Goal: Information Seeking & Learning: Compare options

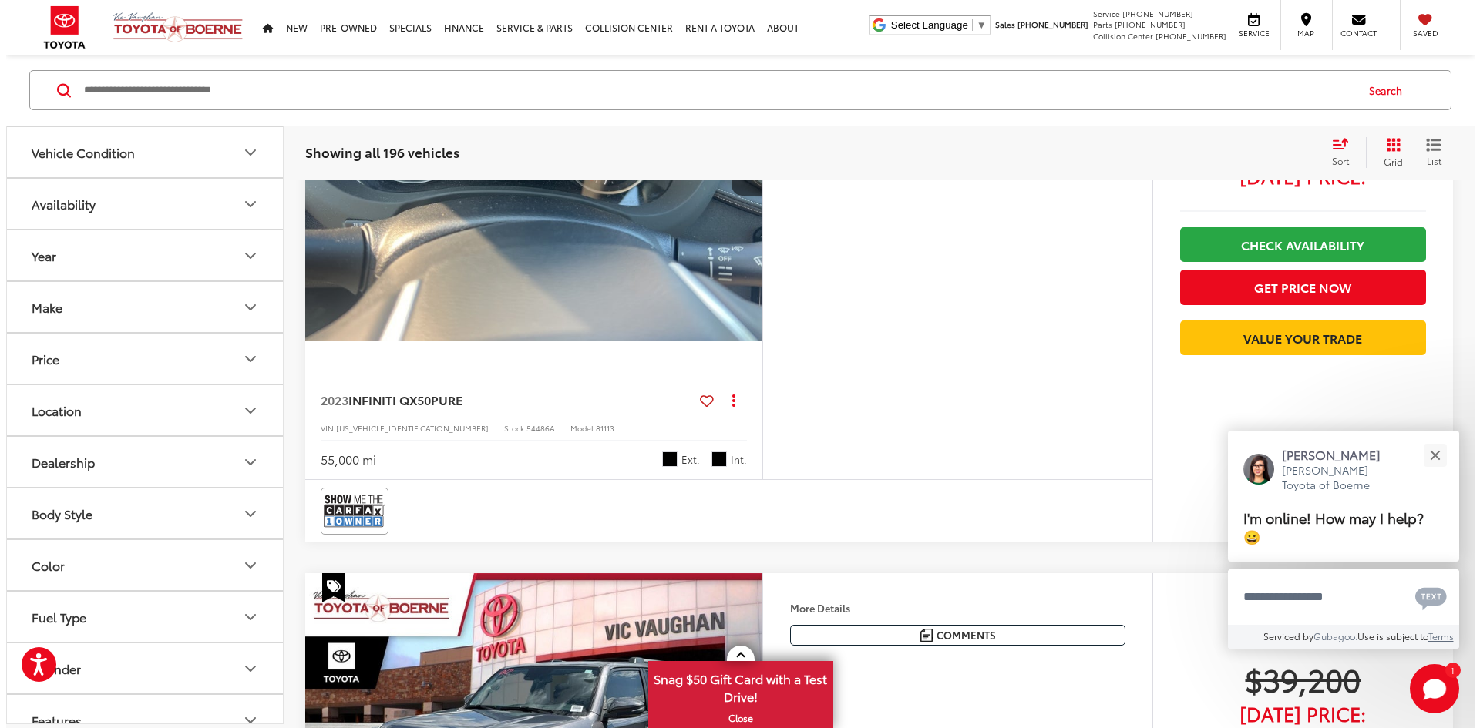
scroll to position [2897, 0]
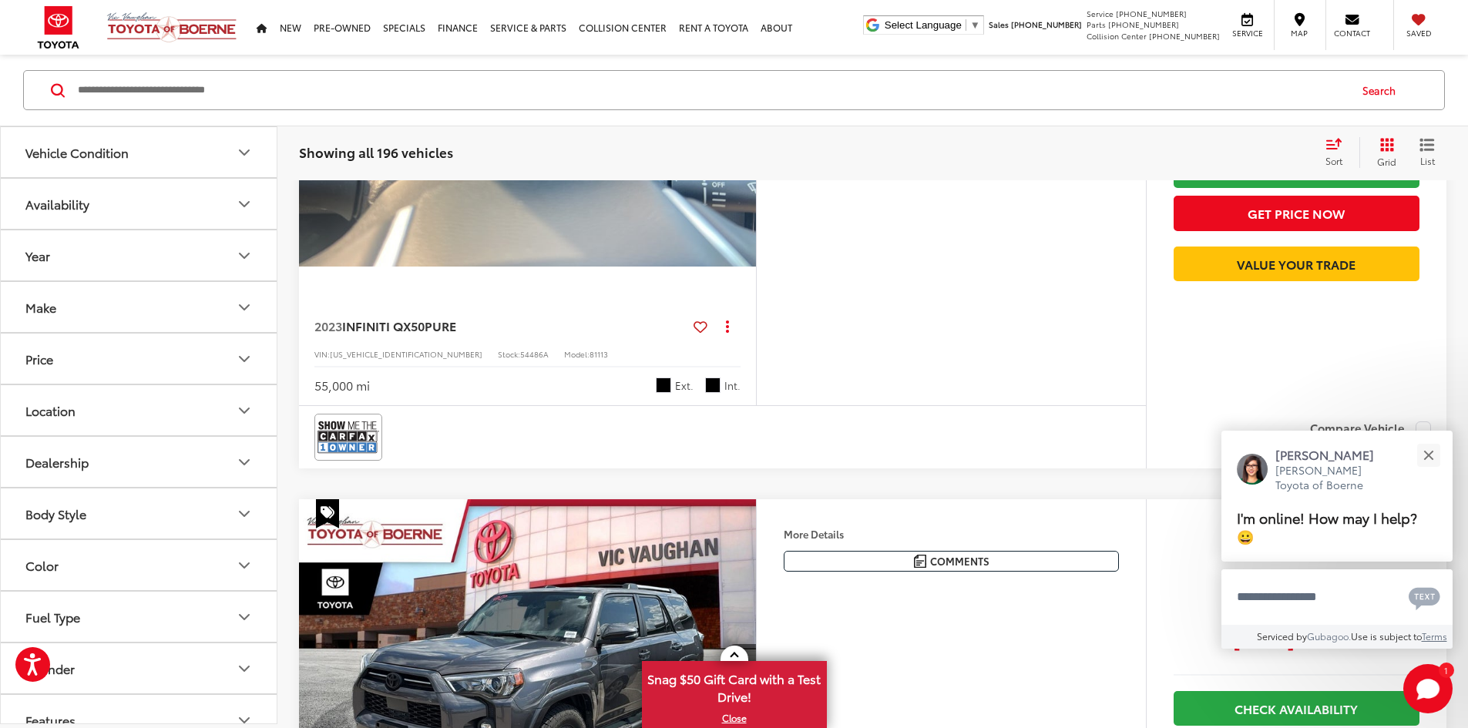
click at [0, 0] on button "More..." at bounding box center [0, 0] width 0 height 0
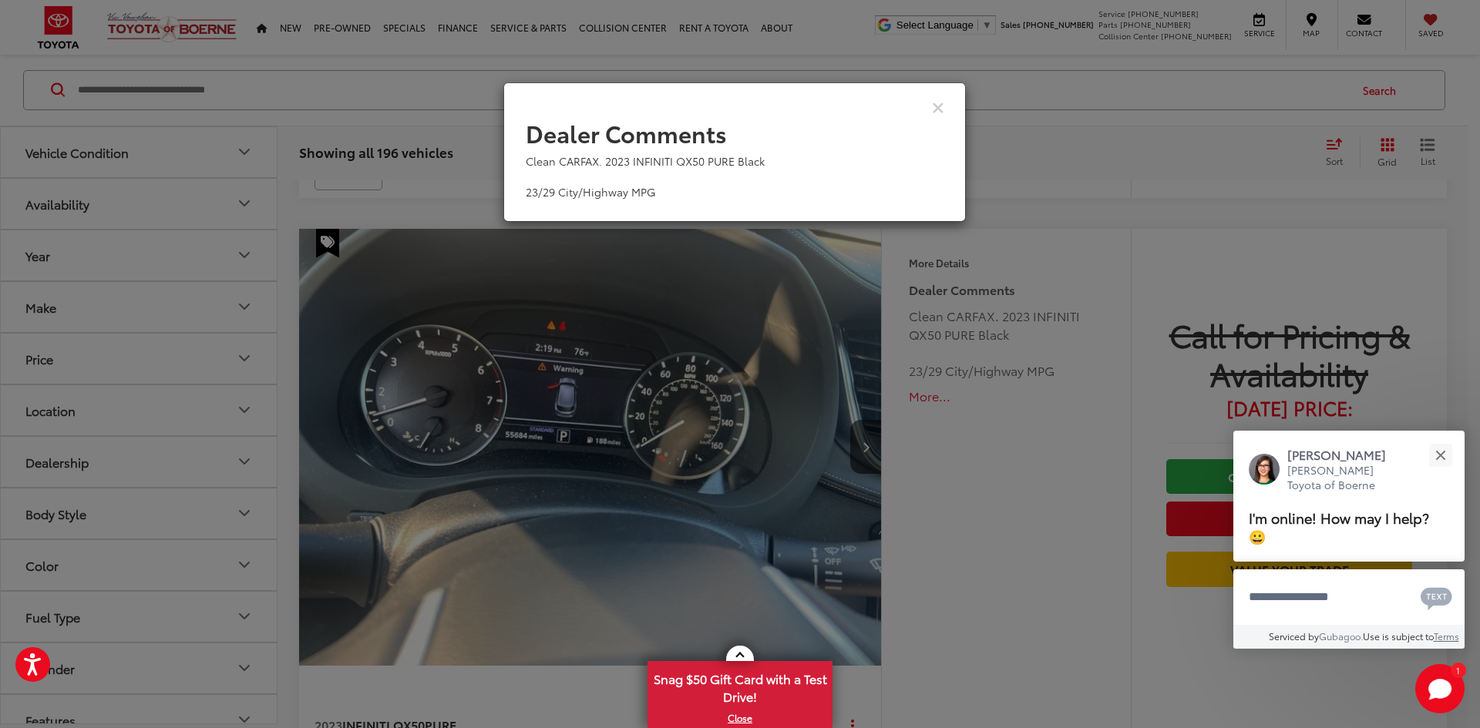
scroll to position [2823, 0]
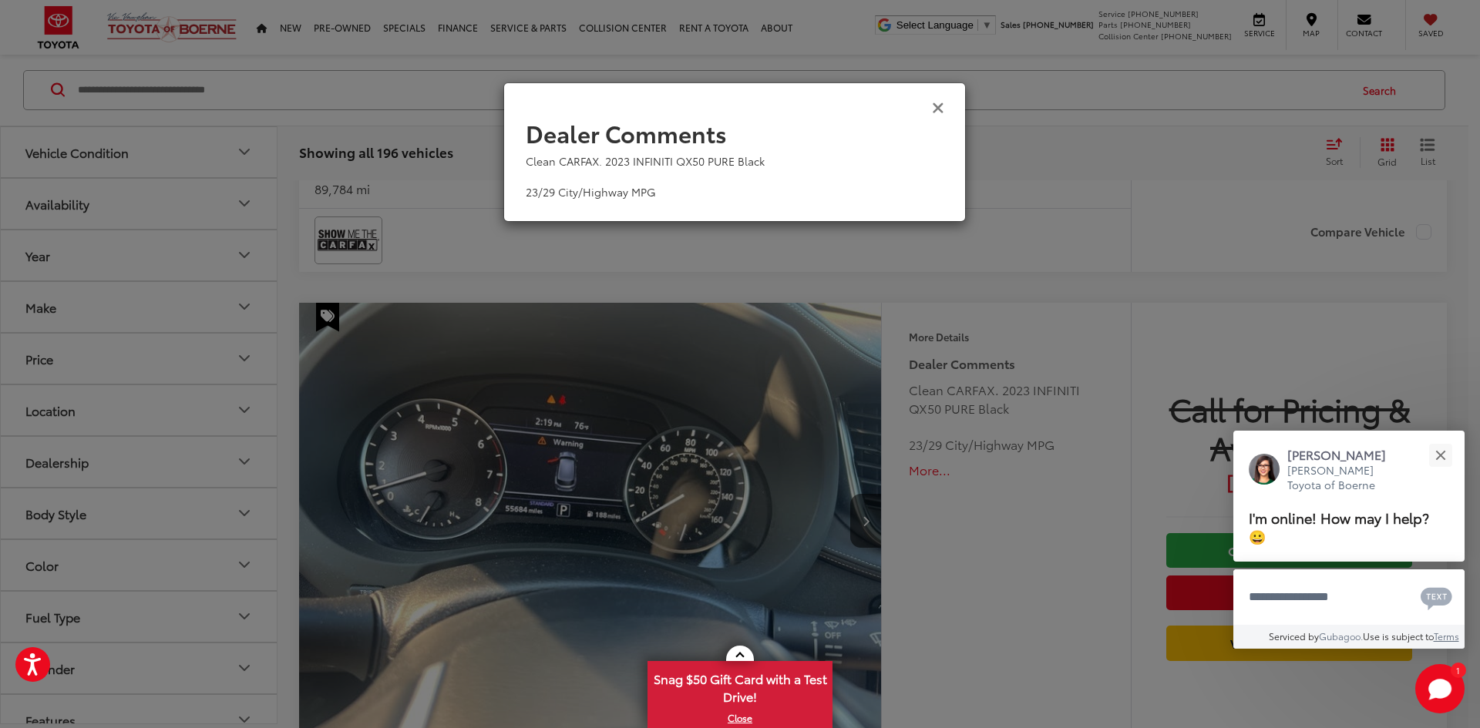
click at [937, 111] on icon "Close" at bounding box center [938, 107] width 12 height 16
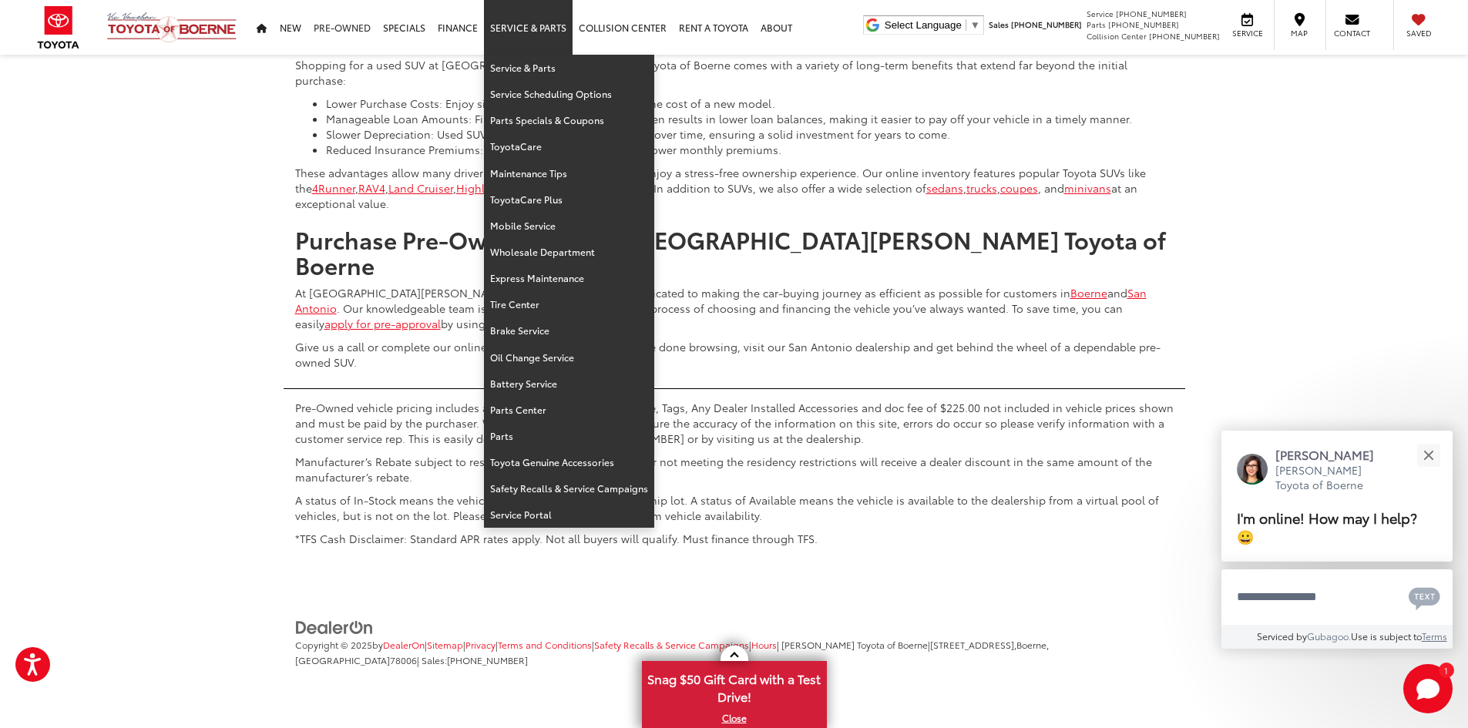
scroll to position [8142, 0]
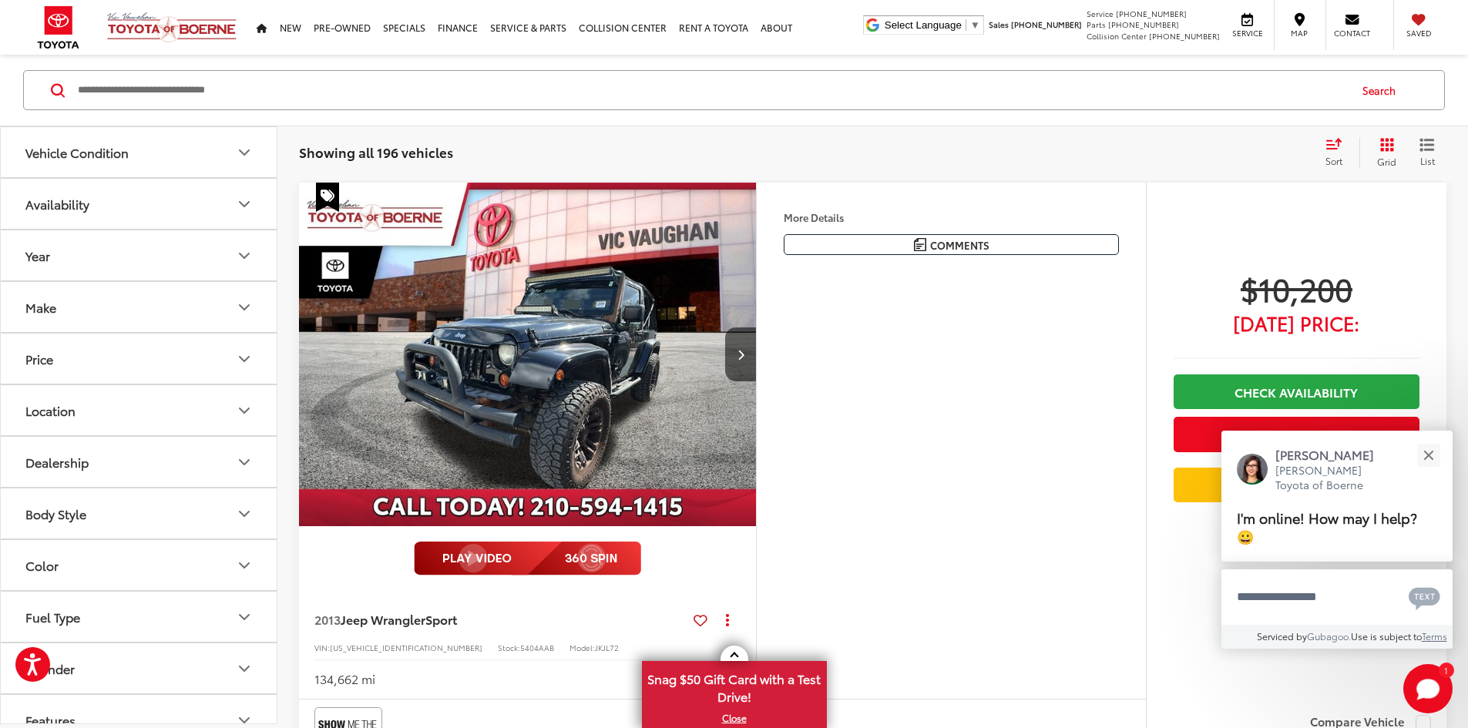
scroll to position [281, 0]
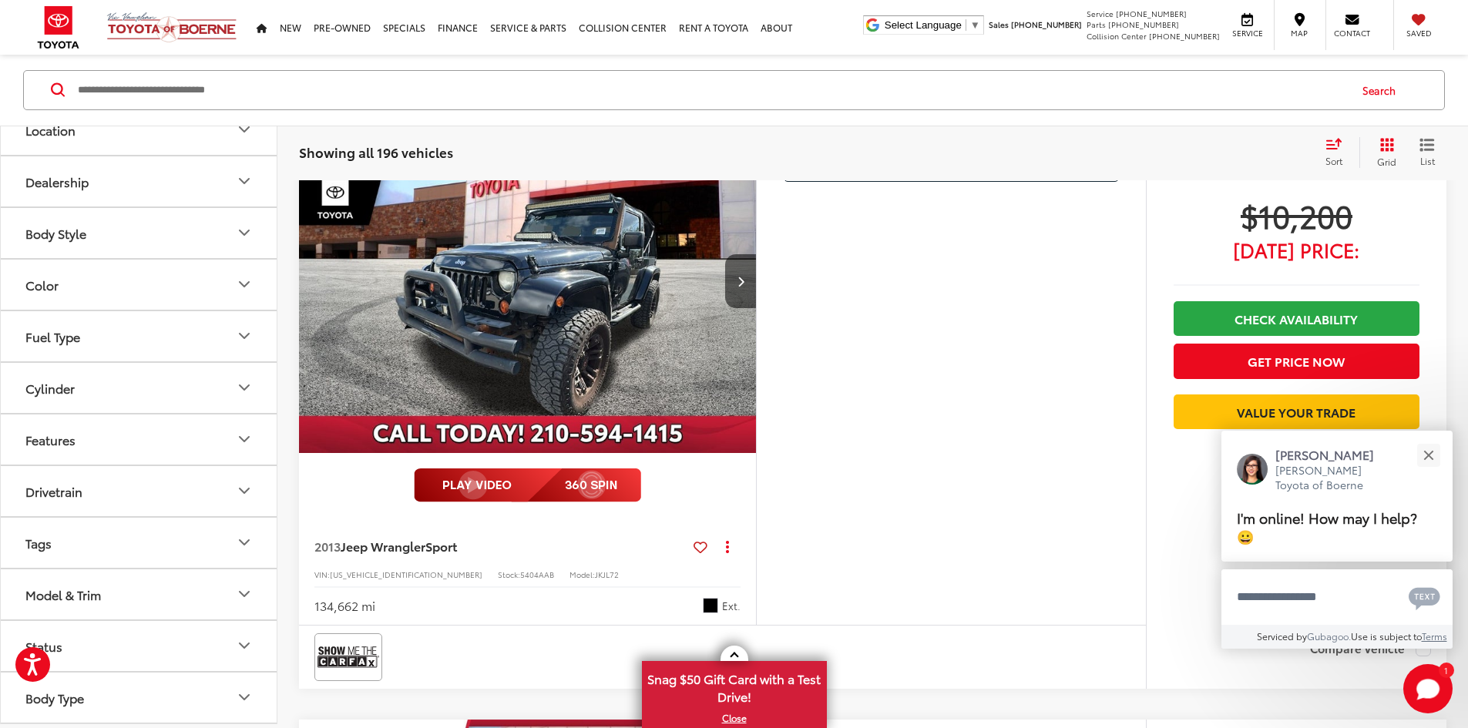
click at [242, 594] on icon "Model & Trim" at bounding box center [244, 595] width 19 height 19
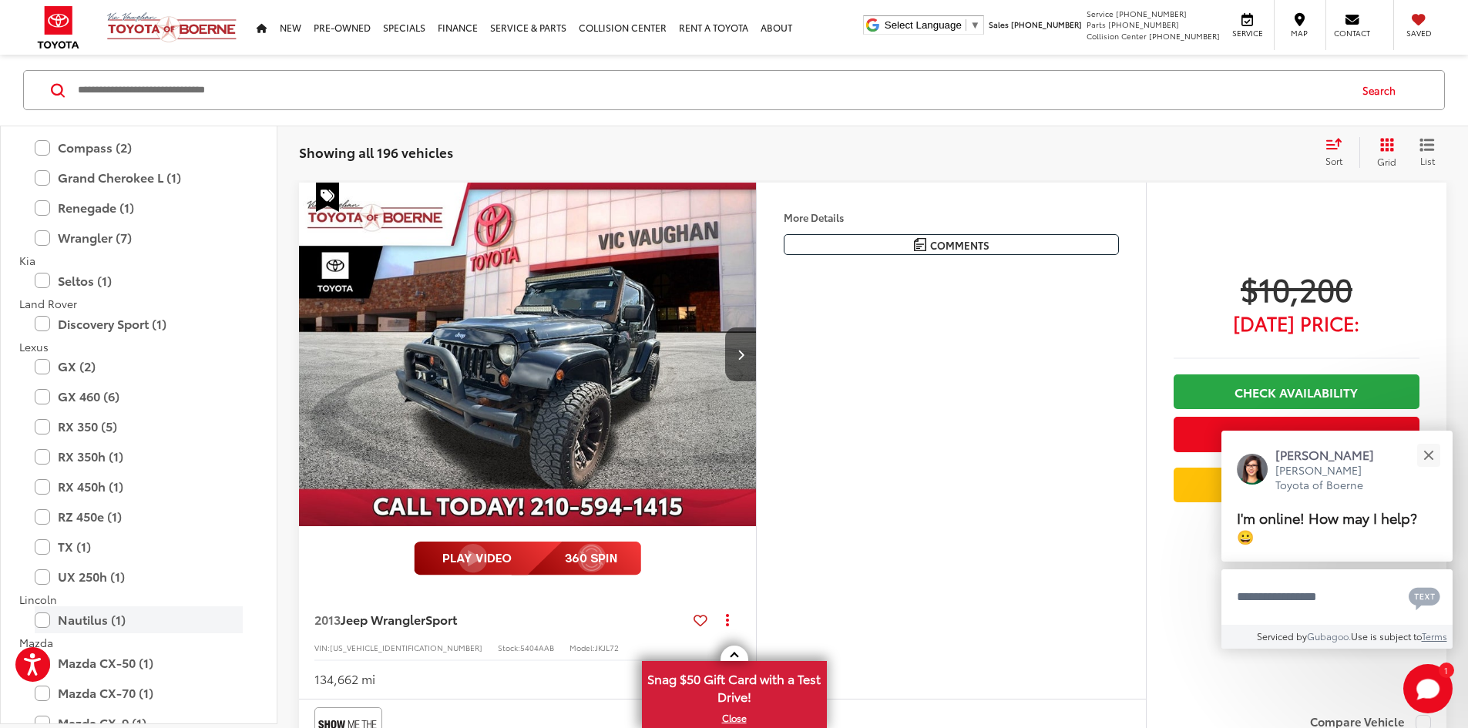
scroll to position [274, 0]
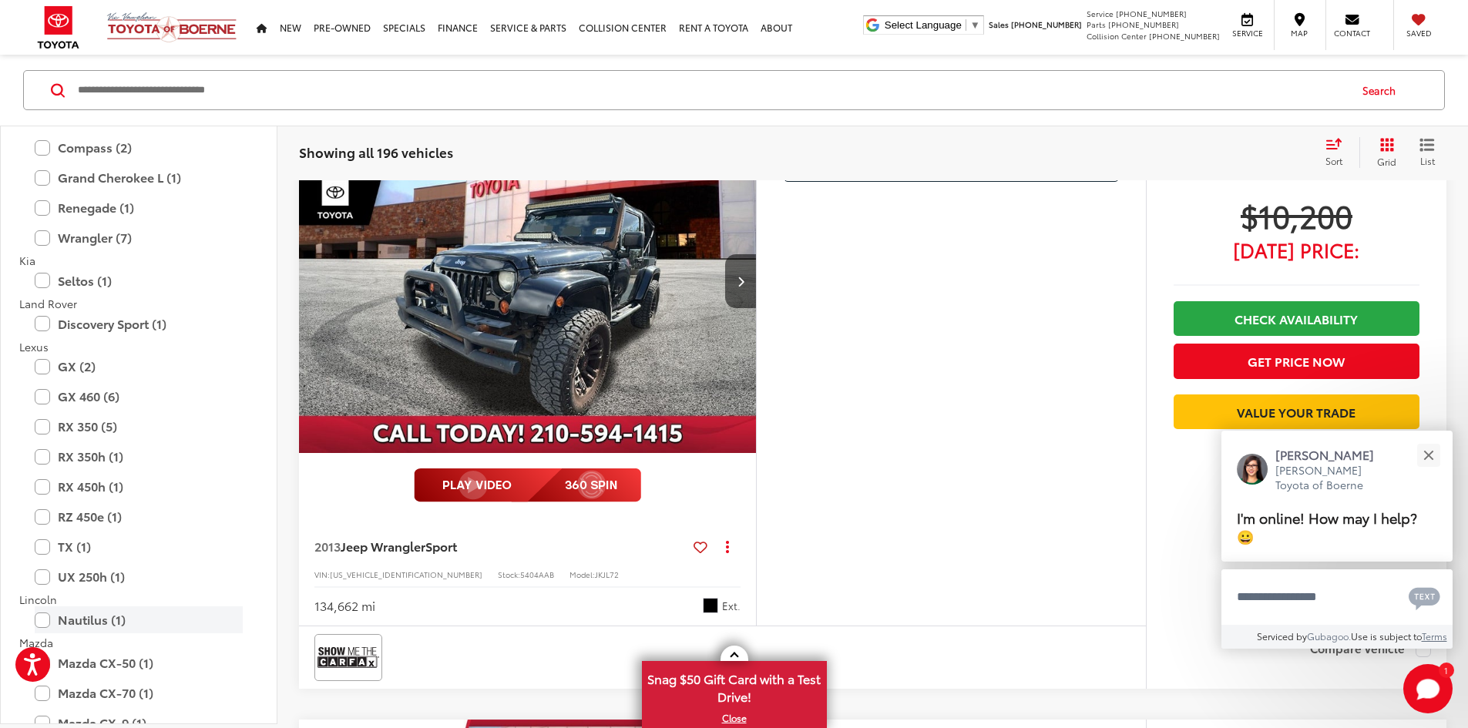
click at [44, 622] on label "Nautilus (1)" at bounding box center [139, 620] width 208 height 27
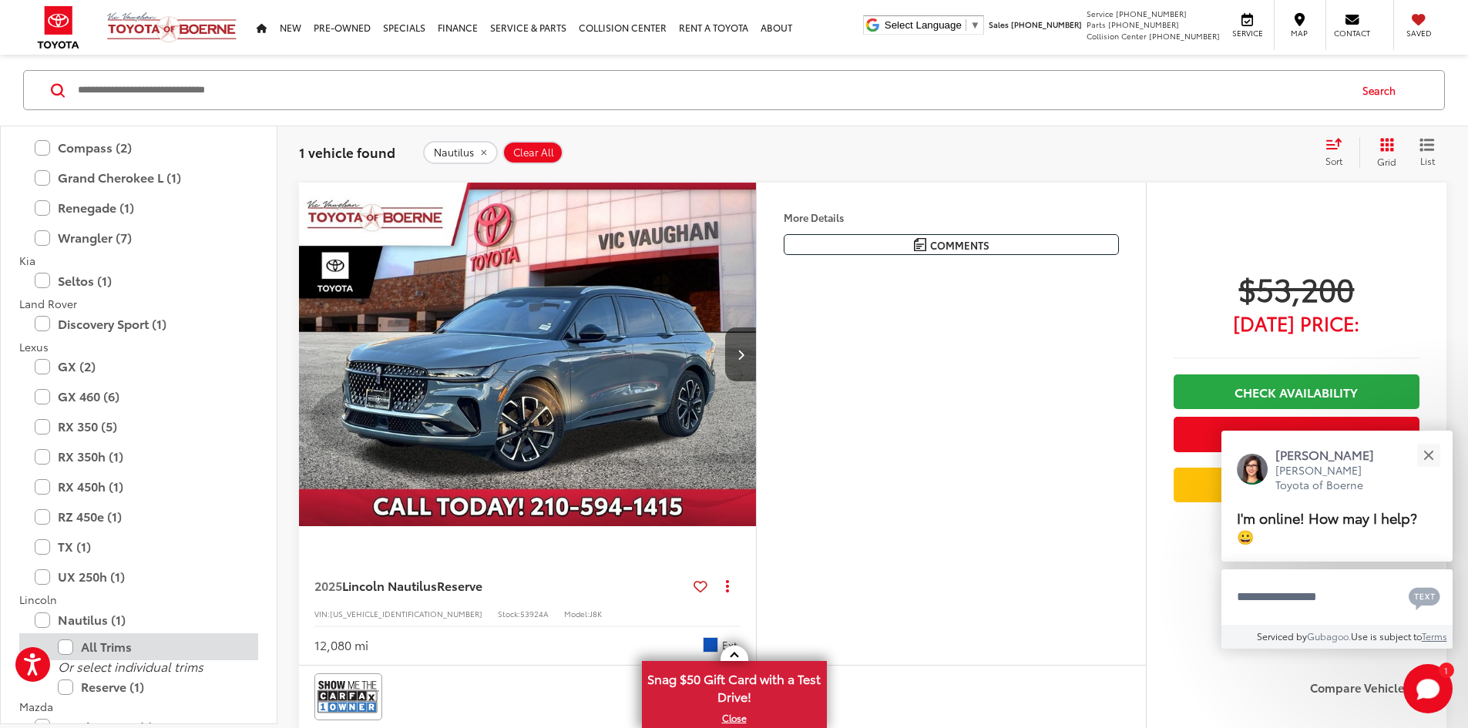
click at [113, 643] on label "All Trims" at bounding box center [150, 647] width 185 height 27
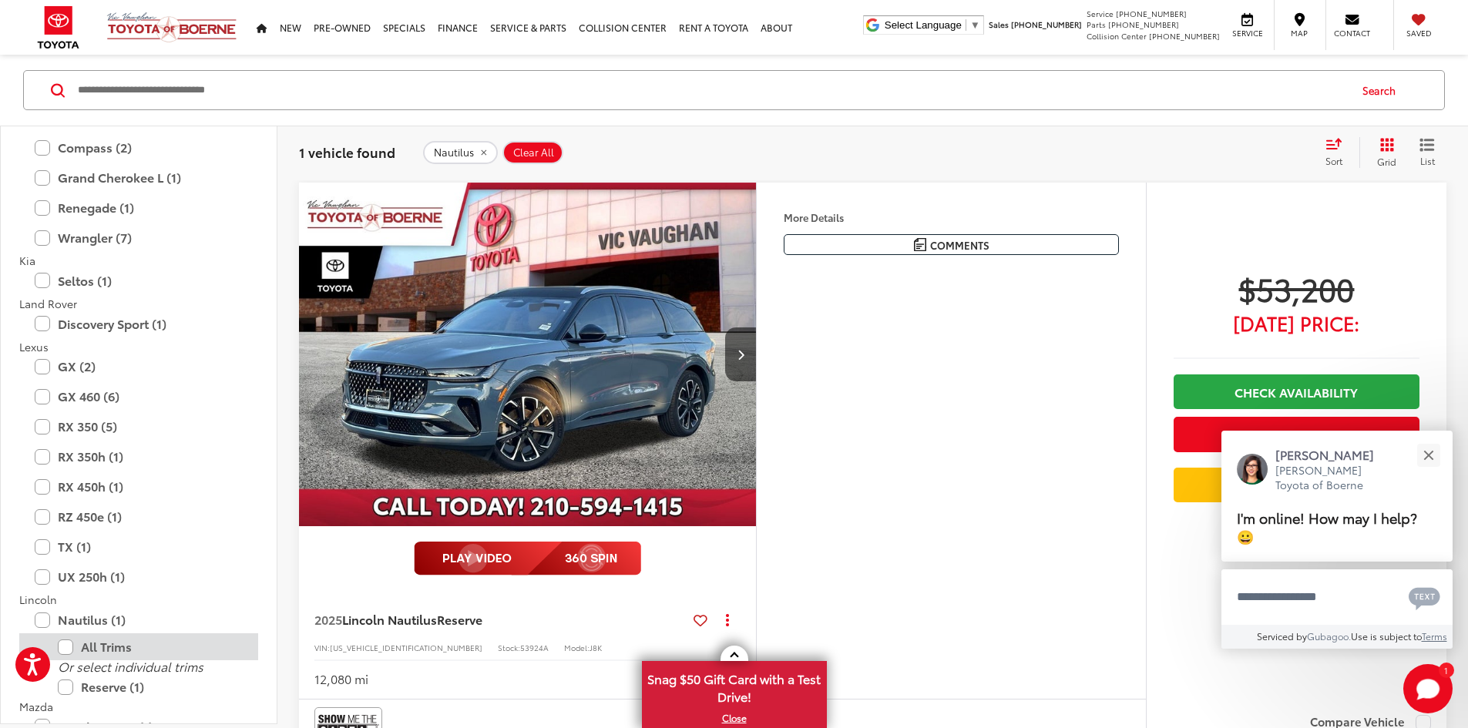
scroll to position [1822, 0]
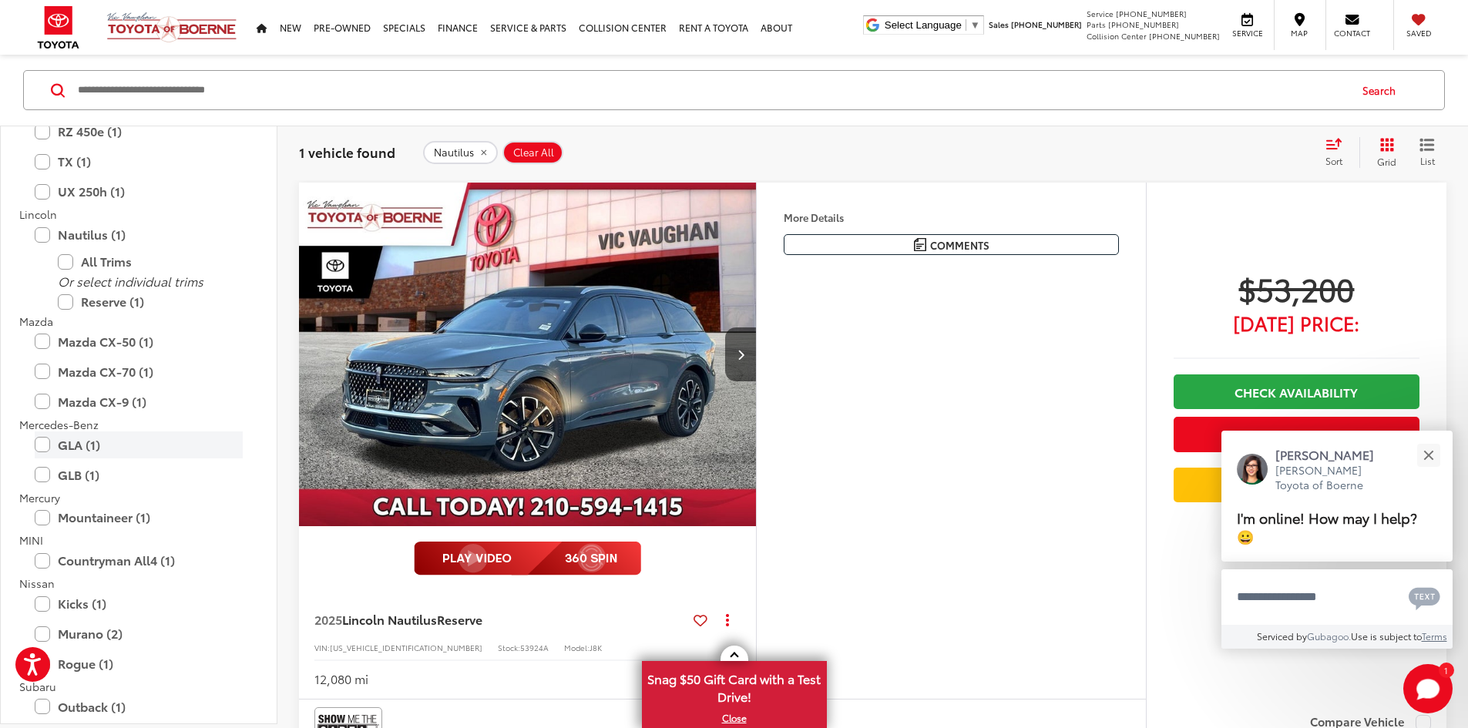
click at [45, 446] on label "GLA (1)" at bounding box center [139, 445] width 208 height 27
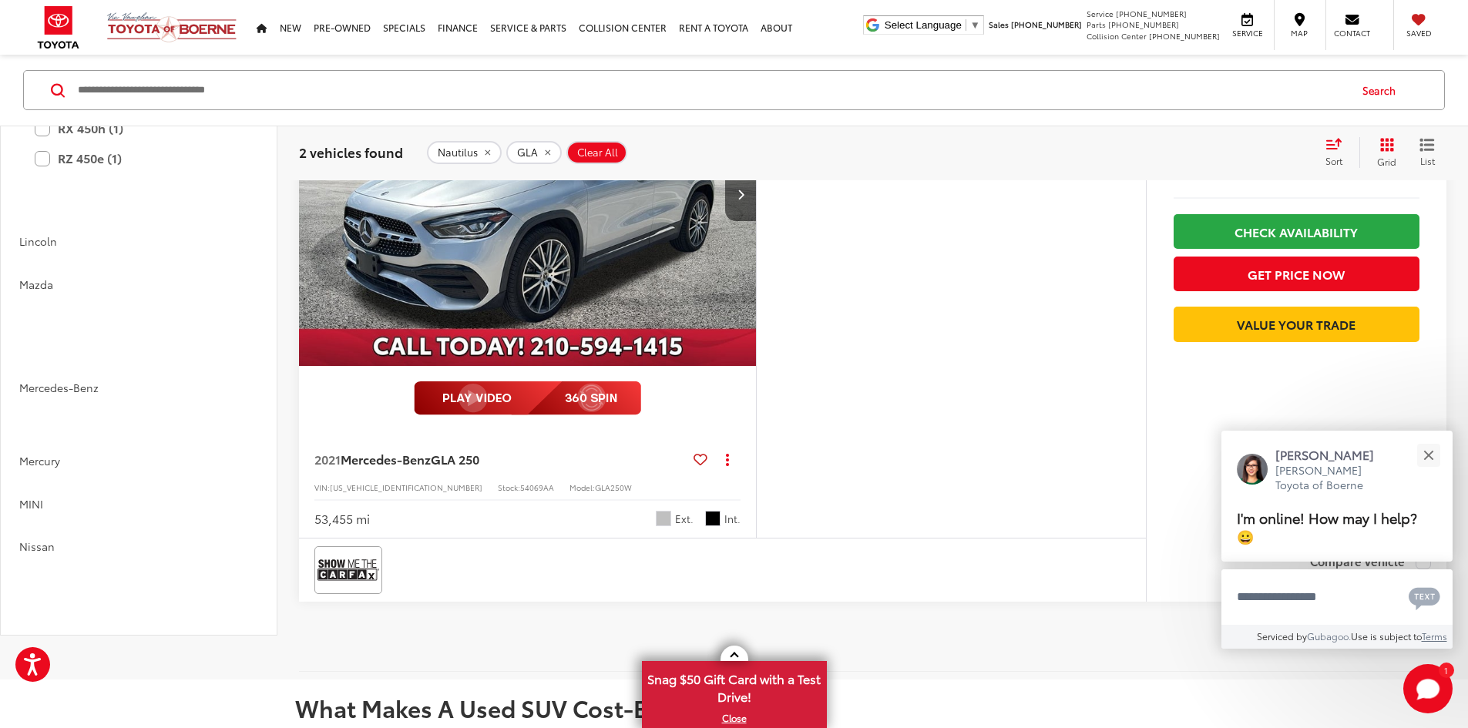
scroll to position [1244, 0]
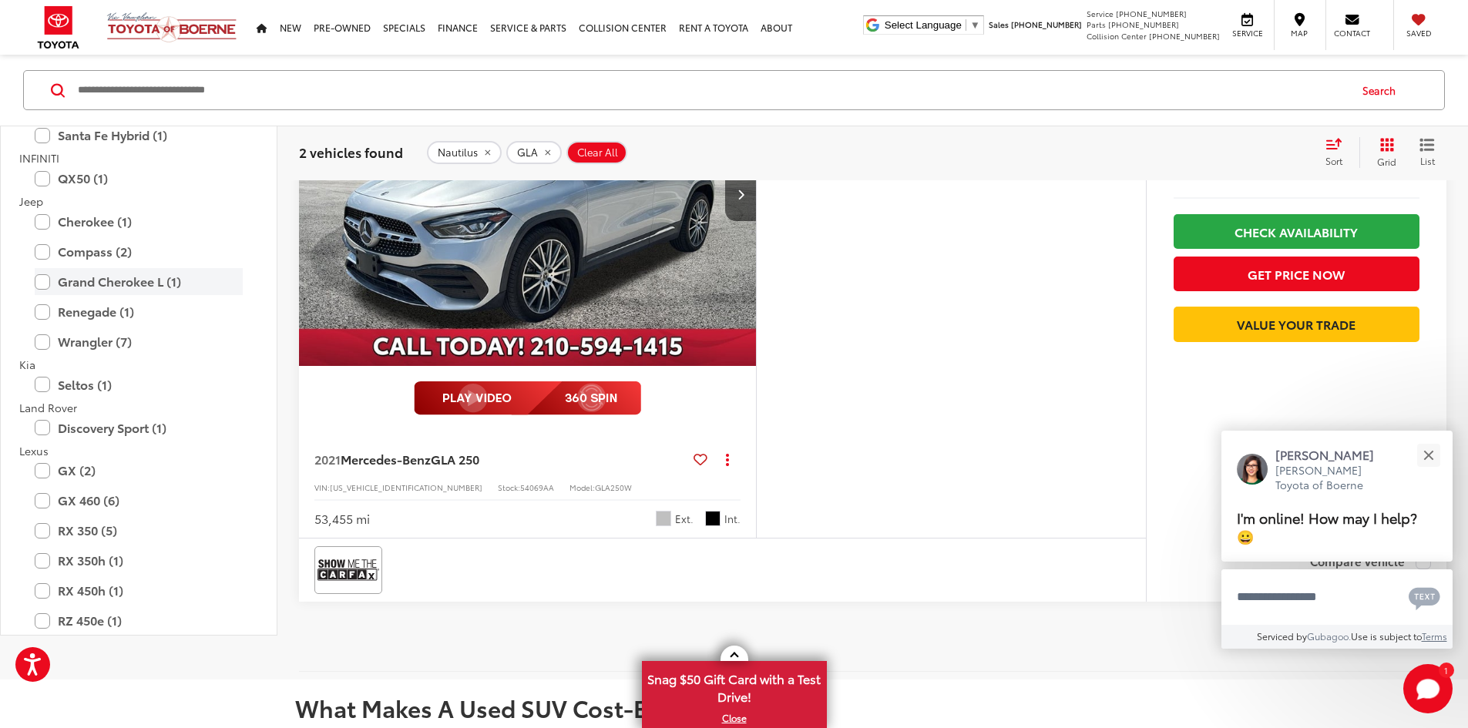
click at [48, 296] on label "Grand Cherokee L (1)" at bounding box center [139, 282] width 208 height 27
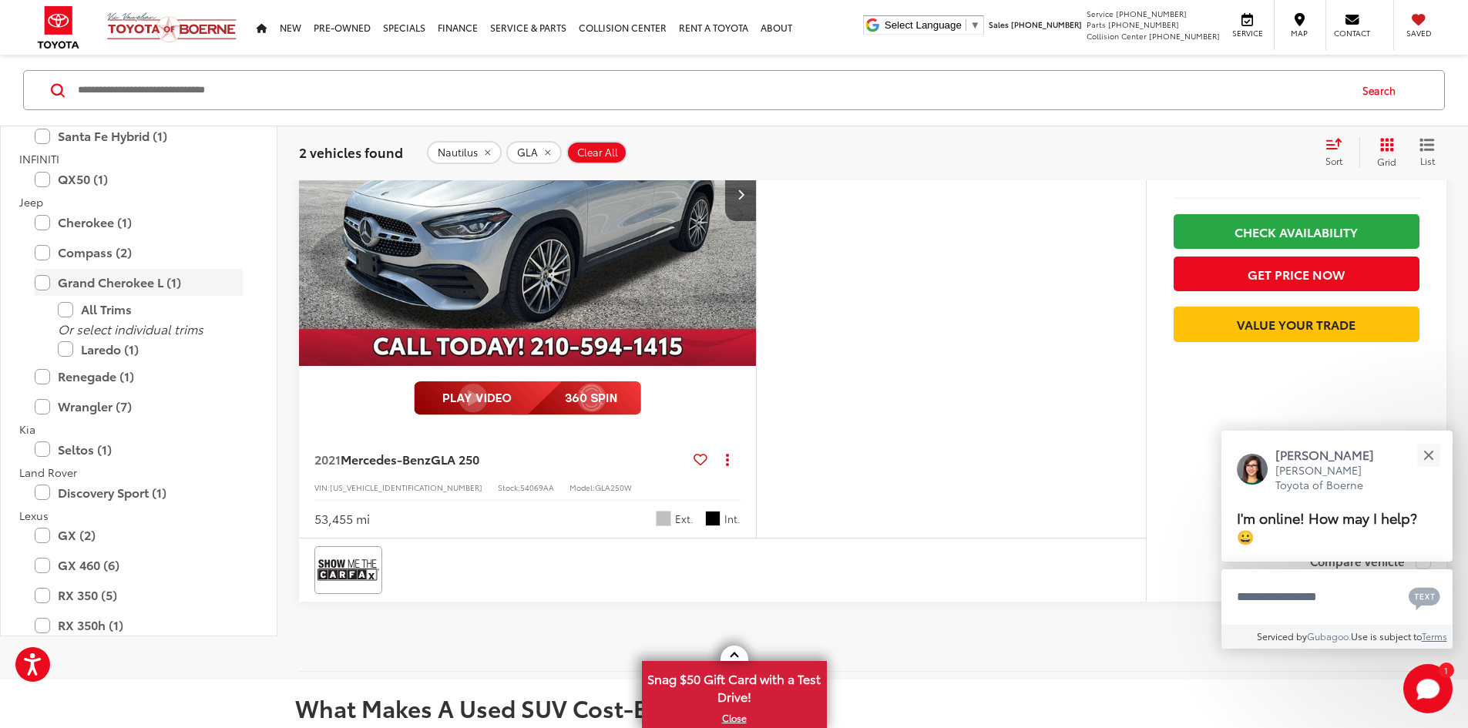
scroll to position [200, 0]
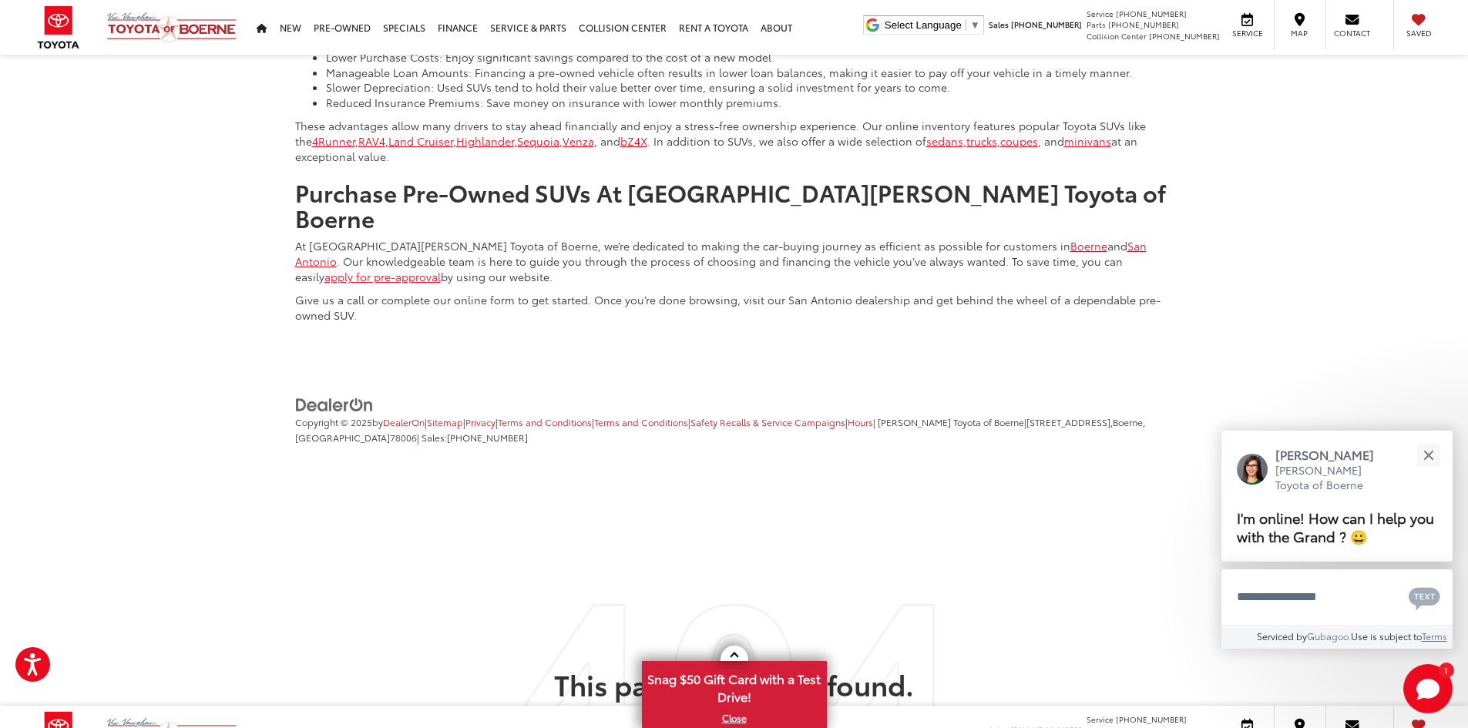
scroll to position [127, 0]
